Goal: Communication & Community: Answer question/provide support

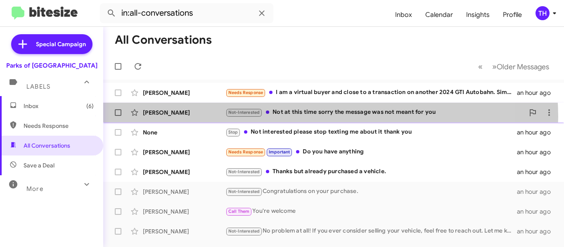
click at [327, 117] on div "Not-Interested Not at this time sorry the message was not meant for you" at bounding box center [375, 113] width 299 height 10
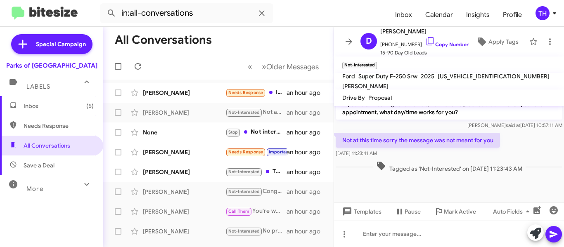
scroll to position [790, 0]
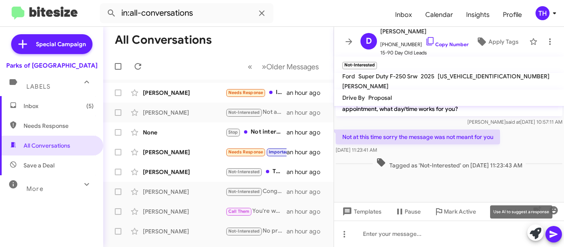
click at [532, 230] on icon at bounding box center [536, 234] width 12 height 12
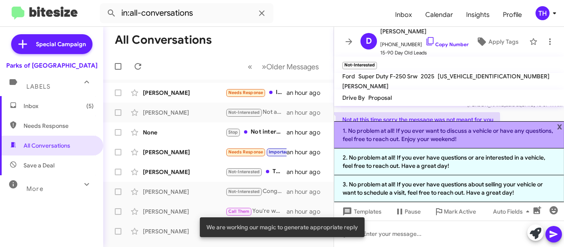
click at [398, 135] on li "1. No problem at all! If you ever want to discuss a vehicle or have any questio…" at bounding box center [449, 134] width 230 height 27
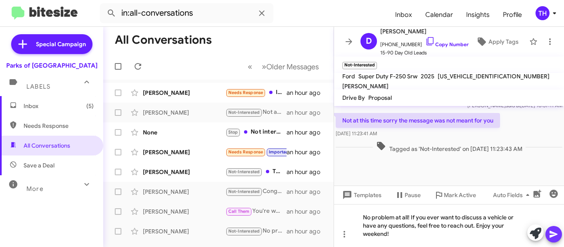
click at [553, 230] on icon at bounding box center [554, 235] width 10 height 10
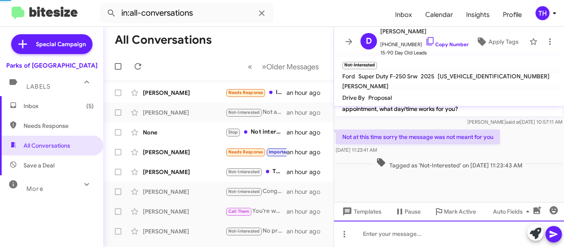
scroll to position [0, 0]
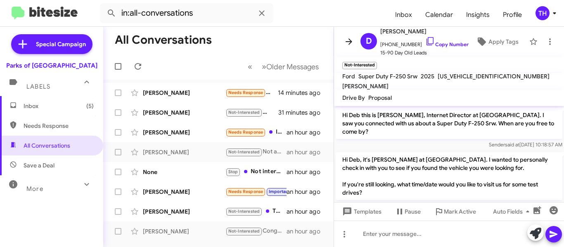
click at [349, 38] on icon at bounding box center [349, 42] width 10 height 10
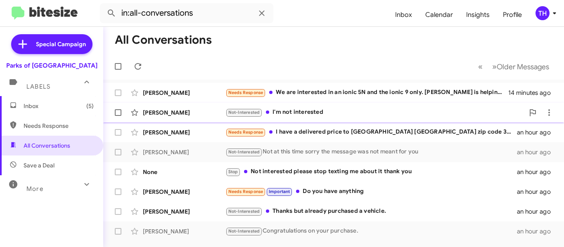
click at [209, 111] on div "[PERSON_NAME]" at bounding box center [184, 113] width 83 height 8
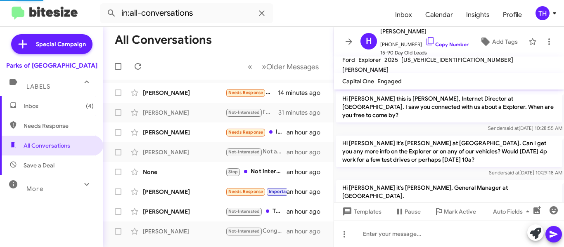
scroll to position [222, 0]
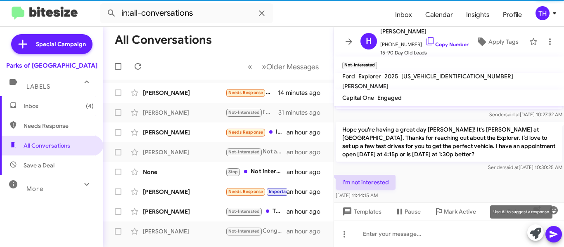
click at [535, 231] on icon at bounding box center [536, 234] width 12 height 12
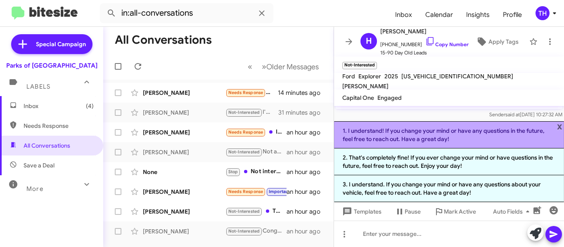
click at [432, 133] on li "1. I understand! If you change your mind or have any questions in the future, f…" at bounding box center [449, 134] width 230 height 27
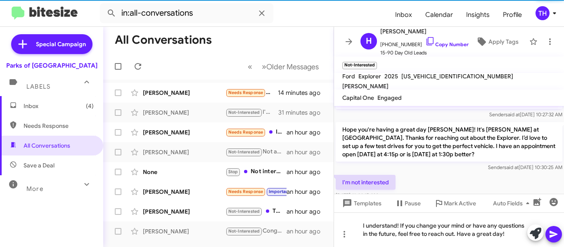
click at [557, 239] on icon at bounding box center [554, 235] width 10 height 10
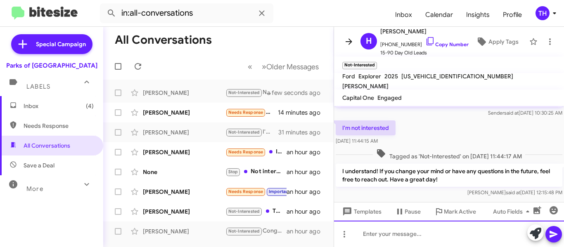
scroll to position [278, 0]
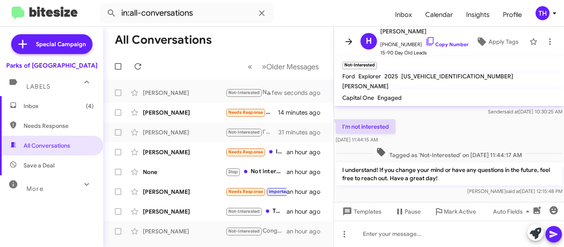
click at [350, 45] on icon at bounding box center [349, 42] width 10 height 10
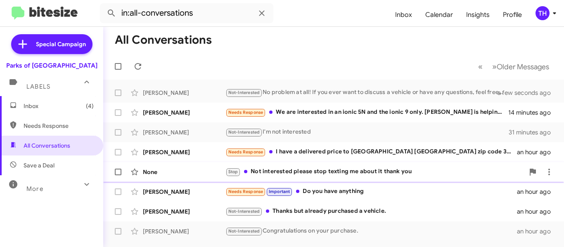
click at [201, 173] on div "None" at bounding box center [184, 172] width 83 height 8
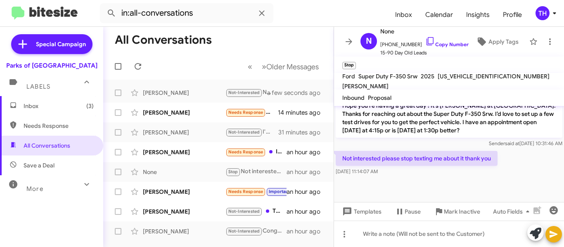
scroll to position [670, 0]
click at [349, 42] on icon at bounding box center [349, 41] width 7 height 6
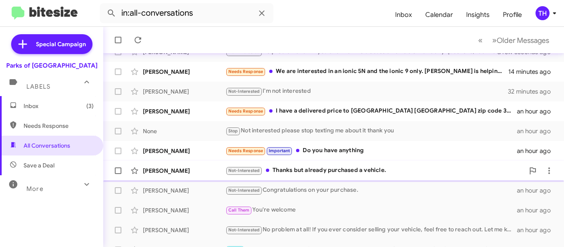
scroll to position [41, 0]
click at [214, 169] on div "[PERSON_NAME]" at bounding box center [184, 170] width 83 height 8
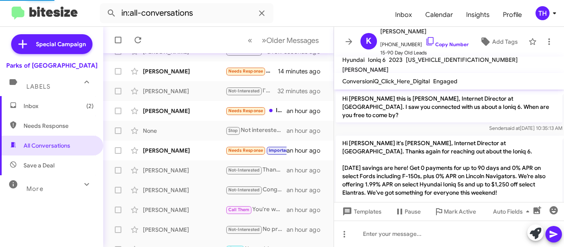
scroll to position [438, 0]
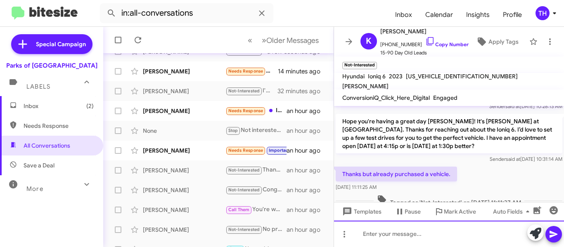
click at [407, 239] on div at bounding box center [449, 234] width 230 height 26
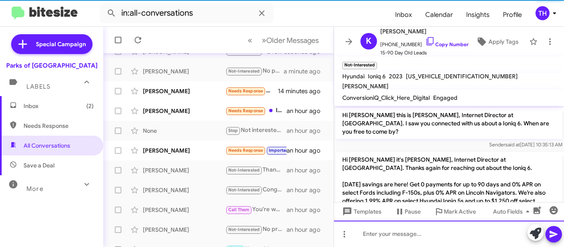
scroll to position [61, 0]
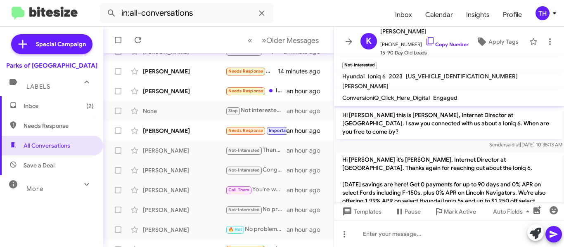
click at [351, 42] on icon at bounding box center [349, 41] width 7 height 6
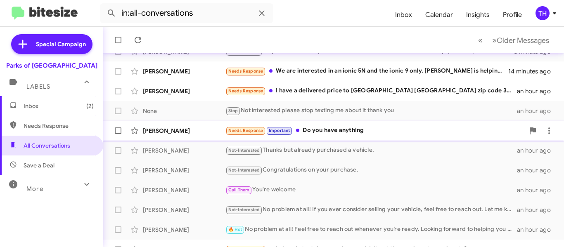
click at [205, 126] on div "Bonnie George Needs Response Important Do you have anything an hour ago" at bounding box center [334, 131] width 448 height 17
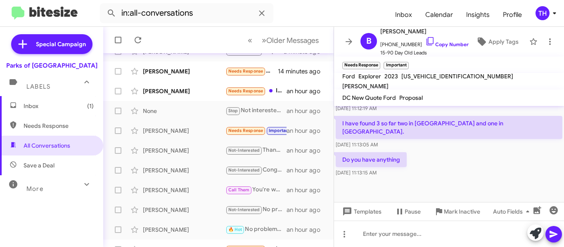
scroll to position [673, 0]
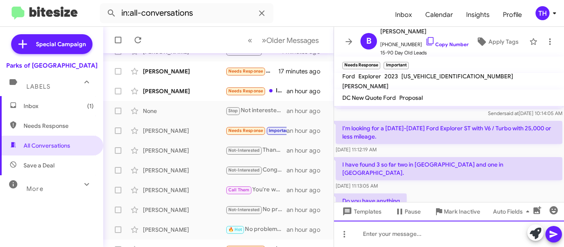
paste div
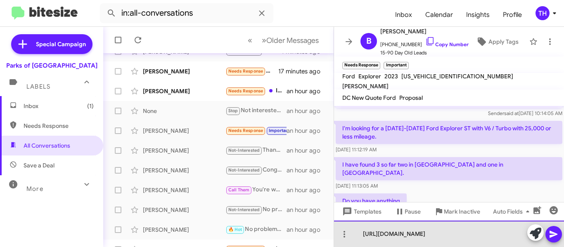
click at [363, 221] on div "https://www.gainesvilleford.net/new-vehicles/explorer/?_dFR%5Bchrome_model%5D%5…" at bounding box center [449, 234] width 230 height 26
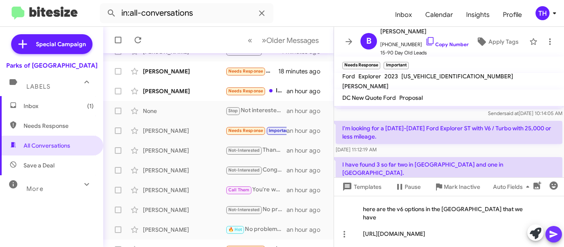
click at [549, 233] on icon at bounding box center [554, 235] width 10 height 10
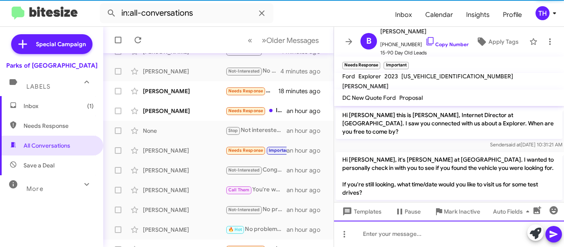
scroll to position [81, 0]
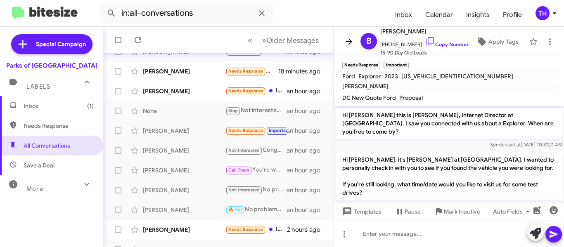
click at [352, 44] on icon at bounding box center [349, 42] width 10 height 10
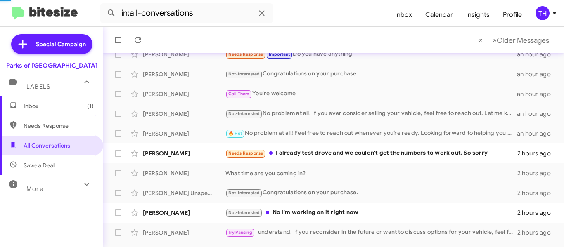
scroll to position [165, 0]
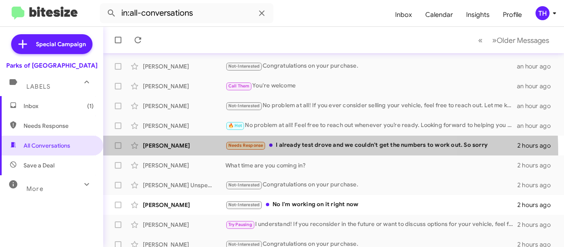
click at [193, 154] on div "Ryan Pirain Needs Response I already test drove and we couldn't get the numbers…" at bounding box center [334, 146] width 448 height 17
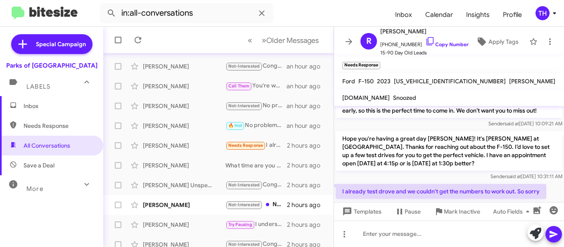
scroll to position [46, 0]
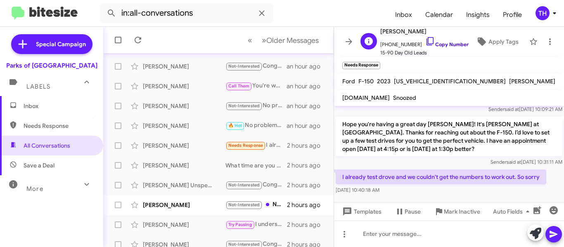
click at [440, 43] on link "Copy Number" at bounding box center [446, 44] width 43 height 6
click at [536, 237] on icon at bounding box center [536, 234] width 12 height 12
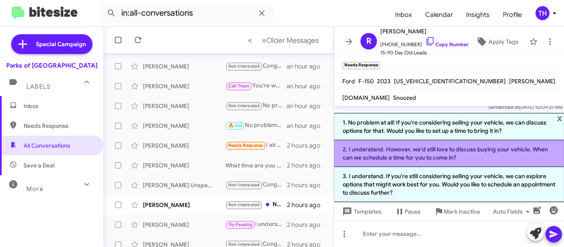
click at [378, 156] on li "2. I understand. However, we'd still love to discuss buying your vehicle. When …" at bounding box center [449, 153] width 230 height 27
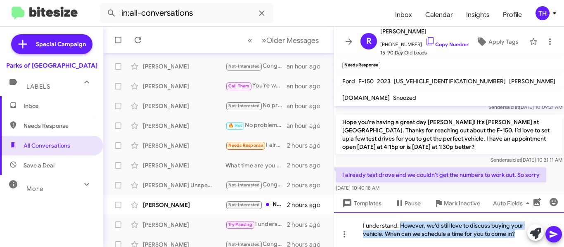
drag, startPoint x: 401, startPoint y: 225, endPoint x: 530, endPoint y: 252, distance: 131.6
click at [530, 247] on html "in:all-conversations Inbox Calendar Insights Profile TH Special Campaign Parks …" at bounding box center [282, 123] width 564 height 247
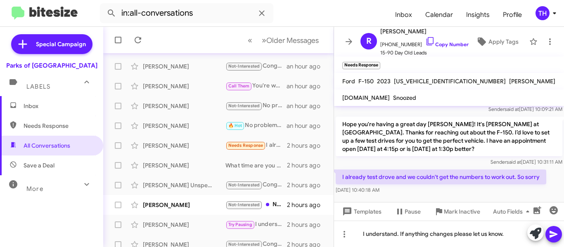
click at [553, 234] on icon at bounding box center [554, 234] width 8 height 7
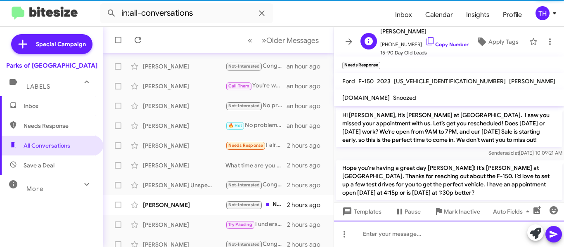
scroll to position [185, 0]
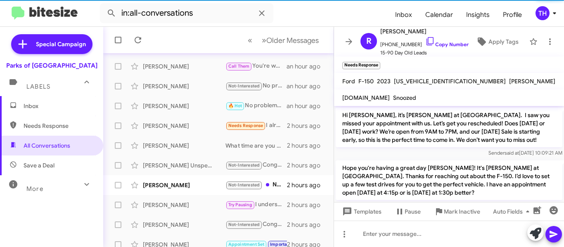
click at [354, 47] on button at bounding box center [349, 41] width 17 height 17
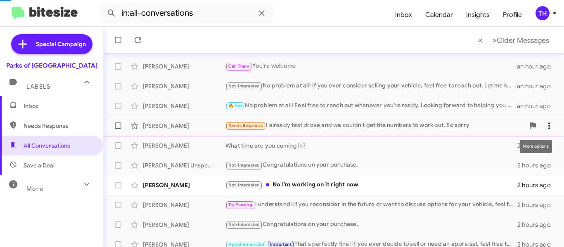
click at [544, 130] on icon at bounding box center [549, 126] width 10 height 10
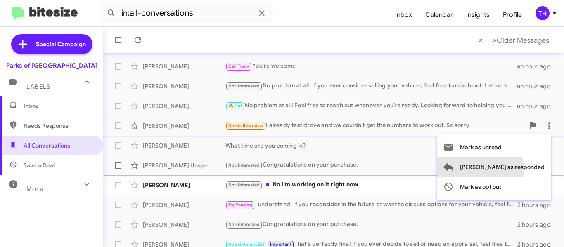
drag, startPoint x: 513, startPoint y: 170, endPoint x: 494, endPoint y: 170, distance: 19.0
click at [513, 170] on span "[PERSON_NAME] as responded" at bounding box center [502, 167] width 85 height 20
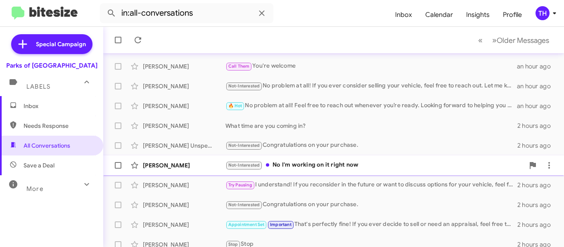
click at [201, 170] on div "John Seay Not-Interested No I'm working on it right now 2 hours ago" at bounding box center [334, 165] width 448 height 17
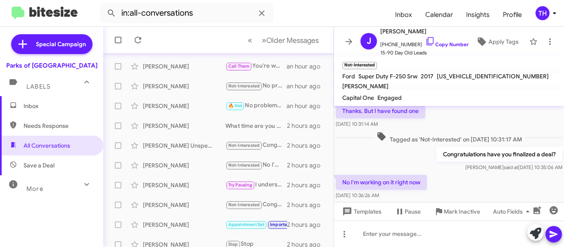
scroll to position [197, 0]
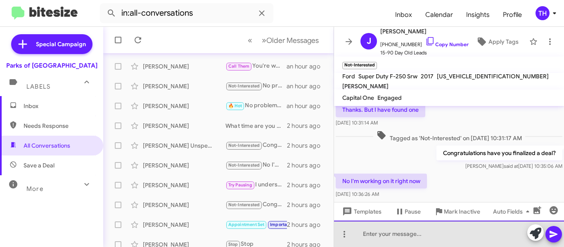
click at [380, 231] on div at bounding box center [449, 234] width 230 height 26
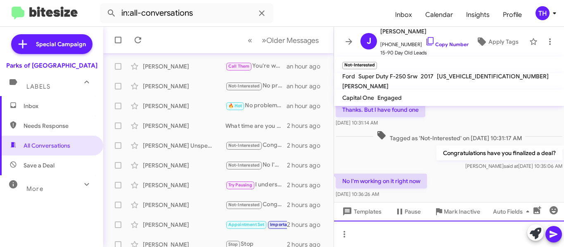
click at [397, 241] on div at bounding box center [449, 234] width 230 height 26
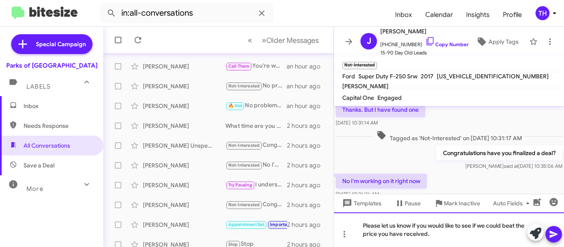
click at [467, 236] on div "Please let us know if you would like to see if we could beat the price you have…" at bounding box center [449, 230] width 230 height 35
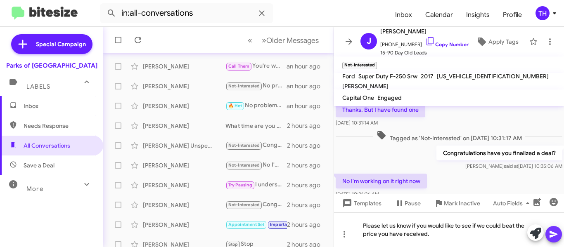
click at [558, 235] on icon at bounding box center [554, 235] width 10 height 10
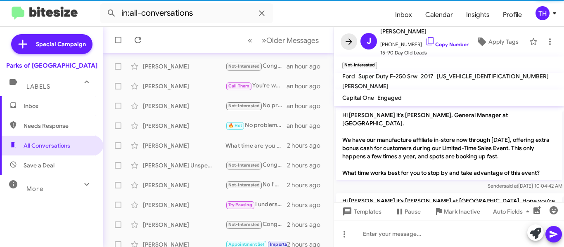
scroll to position [205, 0]
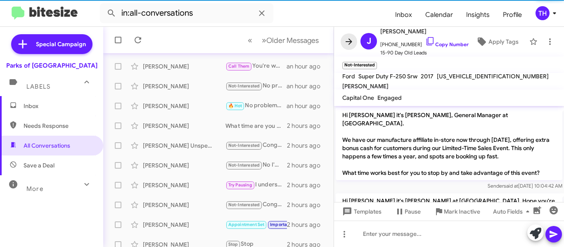
click at [348, 44] on icon at bounding box center [349, 42] width 10 height 10
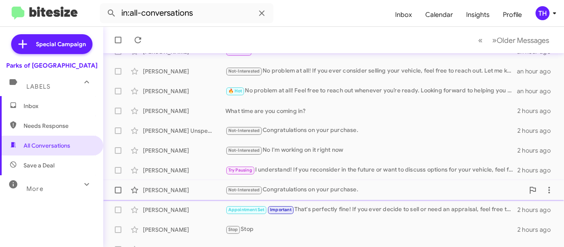
scroll to position [232, 0]
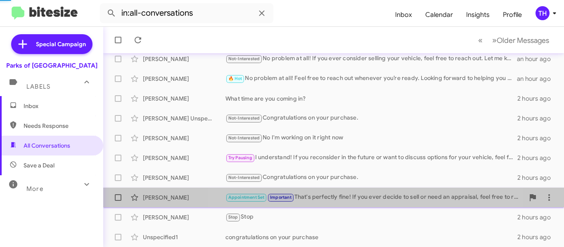
click at [362, 200] on div "Appointment Set Important That's perfectly fine! If you ever decide to sell or …" at bounding box center [375, 198] width 299 height 10
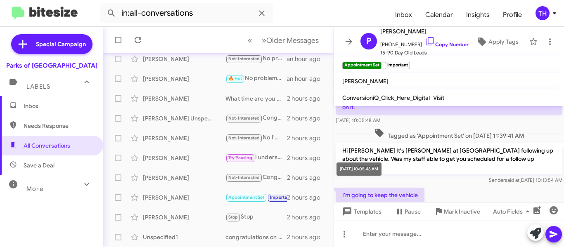
scroll to position [71, 0]
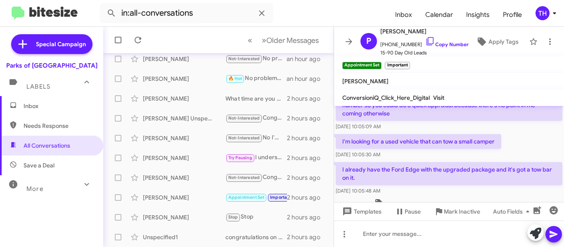
click at [347, 45] on icon at bounding box center [349, 42] width 10 height 10
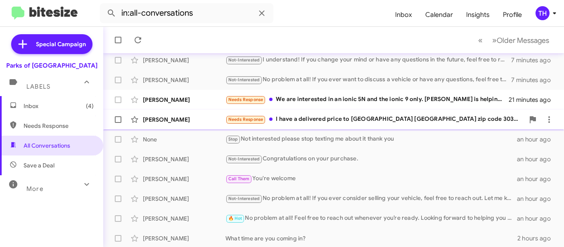
scroll to position [124, 0]
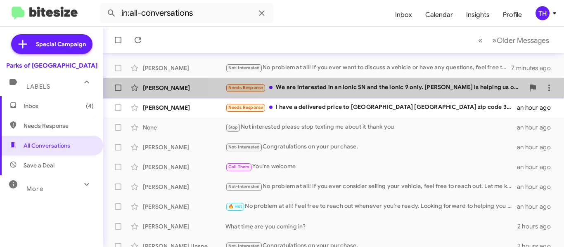
click at [377, 81] on div "Amy Poirier Needs Response We are interested in an ionic 5N and the ionic 9 onl…" at bounding box center [334, 88] width 448 height 17
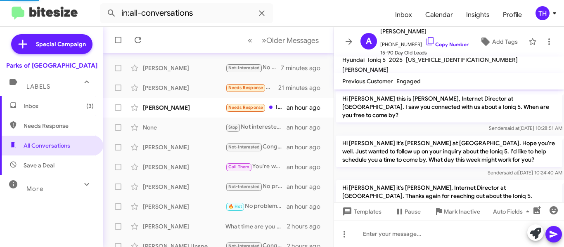
scroll to position [544, 0]
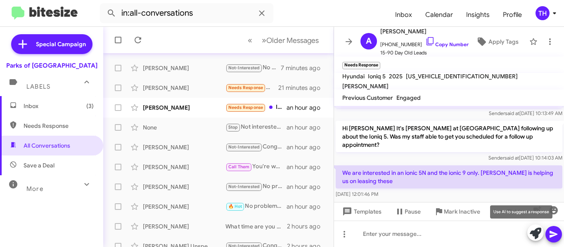
click at [530, 231] on icon at bounding box center [536, 234] width 12 height 12
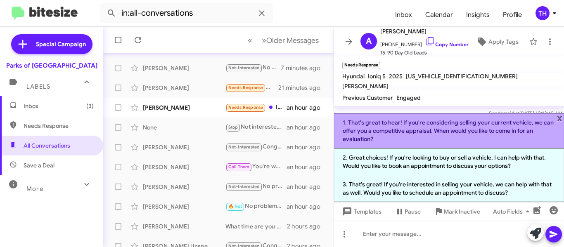
click at [393, 131] on li "1. That's great to hear! If you're considering selling your current vehicle, we…" at bounding box center [449, 131] width 230 height 36
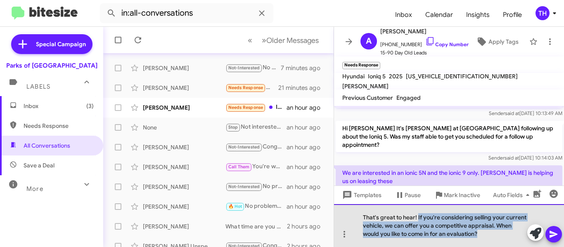
drag, startPoint x: 418, startPoint y: 217, endPoint x: 515, endPoint y: 244, distance: 100.7
click at [515, 244] on div "That's great to hear! If you're considering selling your current vehicle, we ca…" at bounding box center [449, 225] width 230 height 43
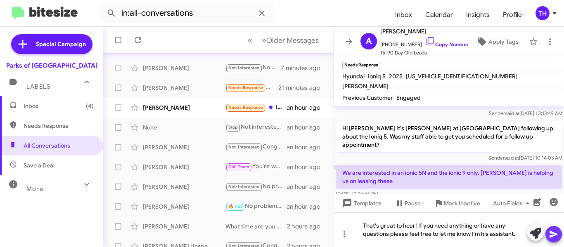
click at [555, 235] on icon at bounding box center [554, 234] width 8 height 7
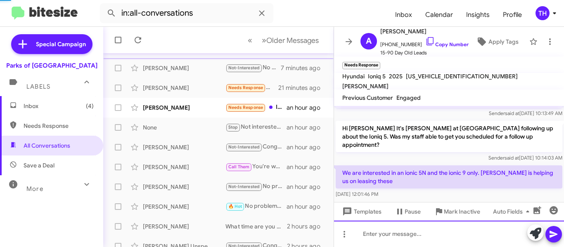
scroll to position [0, 0]
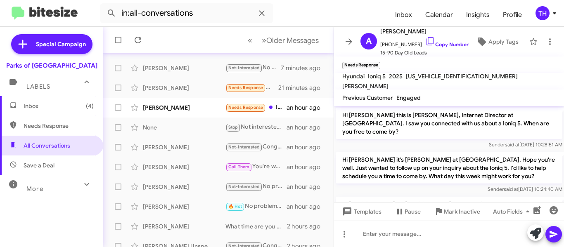
click at [351, 39] on icon at bounding box center [349, 42] width 10 height 10
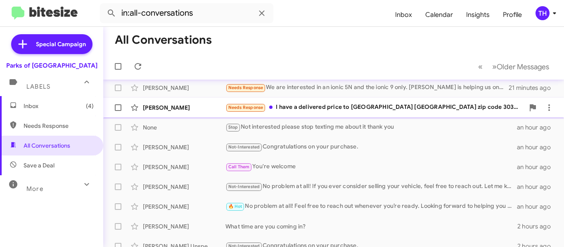
scroll to position [83, 0]
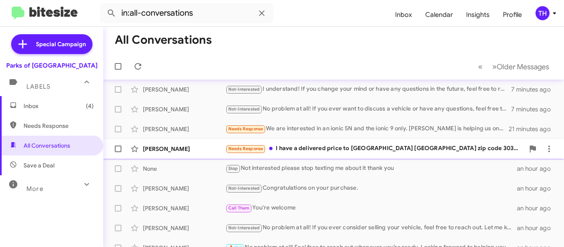
click at [202, 152] on div "[PERSON_NAME]" at bounding box center [184, 149] width 83 height 8
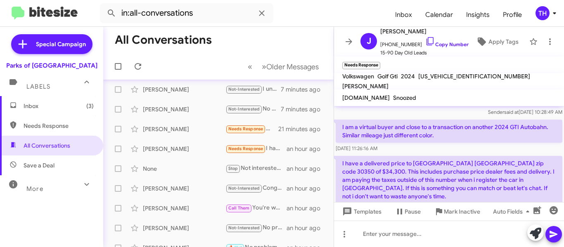
scroll to position [38, 0]
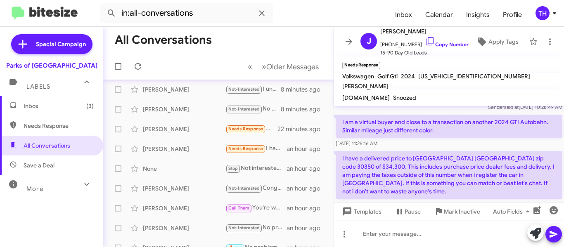
click at [409, 165] on p "I have a delivered price to Atlanta GA zip code 30350 of $34,300. This includes…" at bounding box center [449, 175] width 227 height 48
click at [410, 165] on p "I have a delivered price to Atlanta GA zip code 30350 of $34,300. This includes…" at bounding box center [449, 175] width 227 height 48
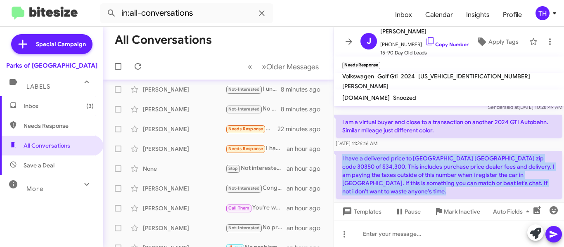
click at [410, 165] on p "I have a delivered price to Atlanta GA zip code 30350 of $34,300. This includes…" at bounding box center [449, 175] width 227 height 48
copy p "I have a delivered price to Atlanta GA zip code 30350 of $34,300. This includes…"
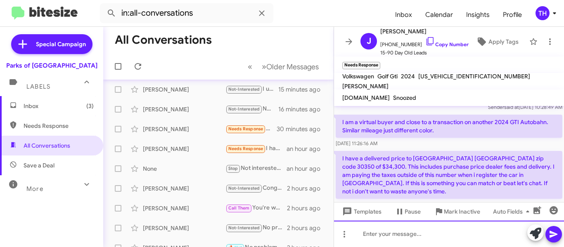
paste div
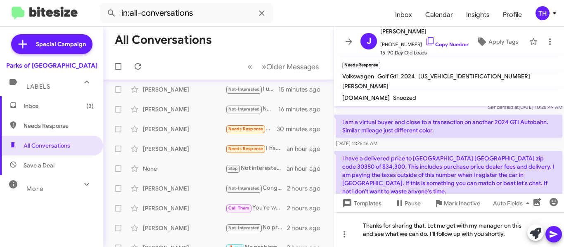
click at [555, 232] on icon at bounding box center [554, 235] width 10 height 10
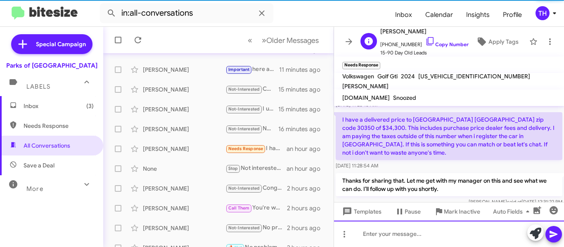
scroll to position [102, 0]
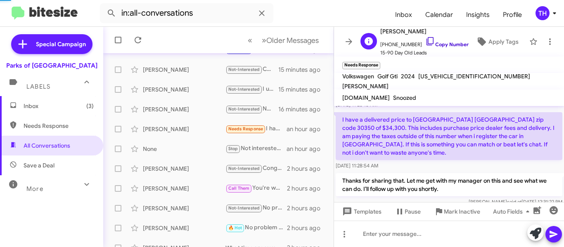
click at [425, 40] on icon at bounding box center [430, 41] width 10 height 10
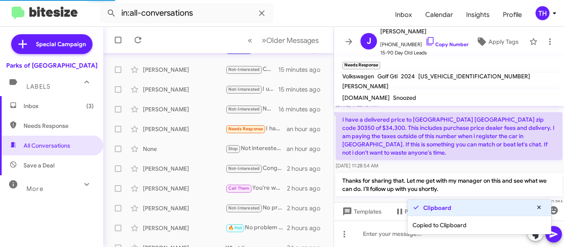
scroll to position [60, 0]
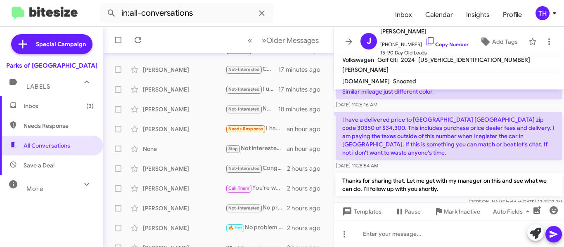
drag, startPoint x: 341, startPoint y: 112, endPoint x: 519, endPoint y: 131, distance: 179.1
click at [491, 135] on p "I have a delivered price to Atlanta GA zip code 30350 of $34,300. This includes…" at bounding box center [449, 136] width 227 height 48
click at [535, 137] on p "I have a delivered price to Atlanta GA zip code 30350 of $34,300. This includes…" at bounding box center [449, 136] width 227 height 48
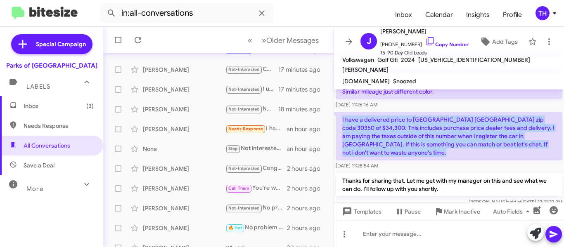
drag, startPoint x: 534, startPoint y: 137, endPoint x: 341, endPoint y: 111, distance: 194.3
click at [341, 112] on p "I have a delivered price to Atlanta GA zip code 30350 of $34,300. This includes…" at bounding box center [449, 136] width 227 height 48
copy p "I have a delivered price to Atlanta GA zip code 30350 of $34,300. This includes…"
drag, startPoint x: 349, startPoint y: 41, endPoint x: 344, endPoint y: 71, distance: 30.2
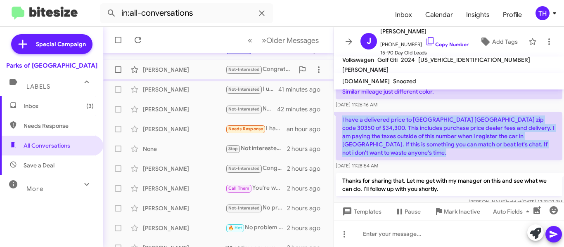
click at [349, 41] on icon at bounding box center [349, 42] width 10 height 10
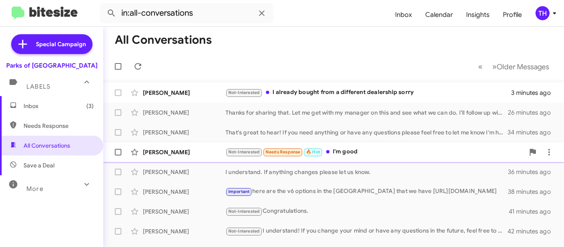
click at [394, 151] on div "Not-Interested Needs Response 🔥 Hot I'm good" at bounding box center [375, 152] width 299 height 10
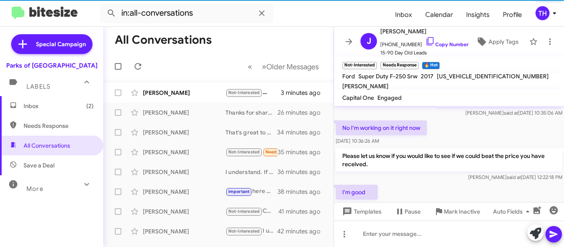
scroll to position [267, 0]
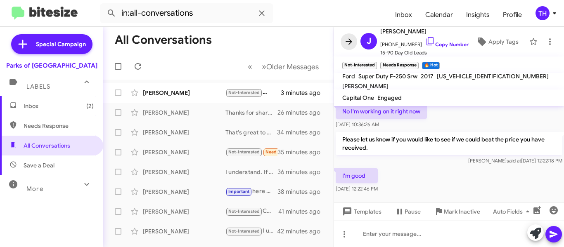
click at [349, 40] on icon at bounding box center [349, 42] width 10 height 10
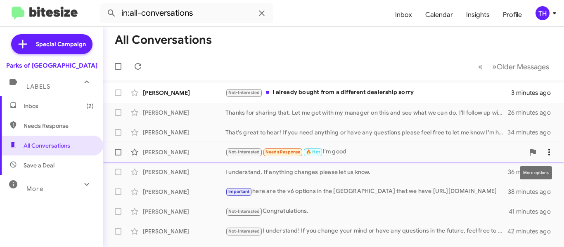
click at [547, 152] on icon at bounding box center [549, 152] width 10 height 10
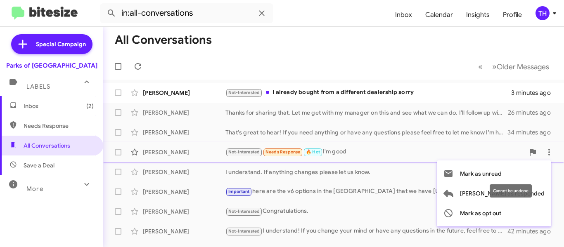
click at [491, 194] on div "Cannot be undone" at bounding box center [511, 191] width 42 height 13
click at [454, 195] on icon at bounding box center [449, 193] width 10 height 7
